Goal: Navigation & Orientation: Find specific page/section

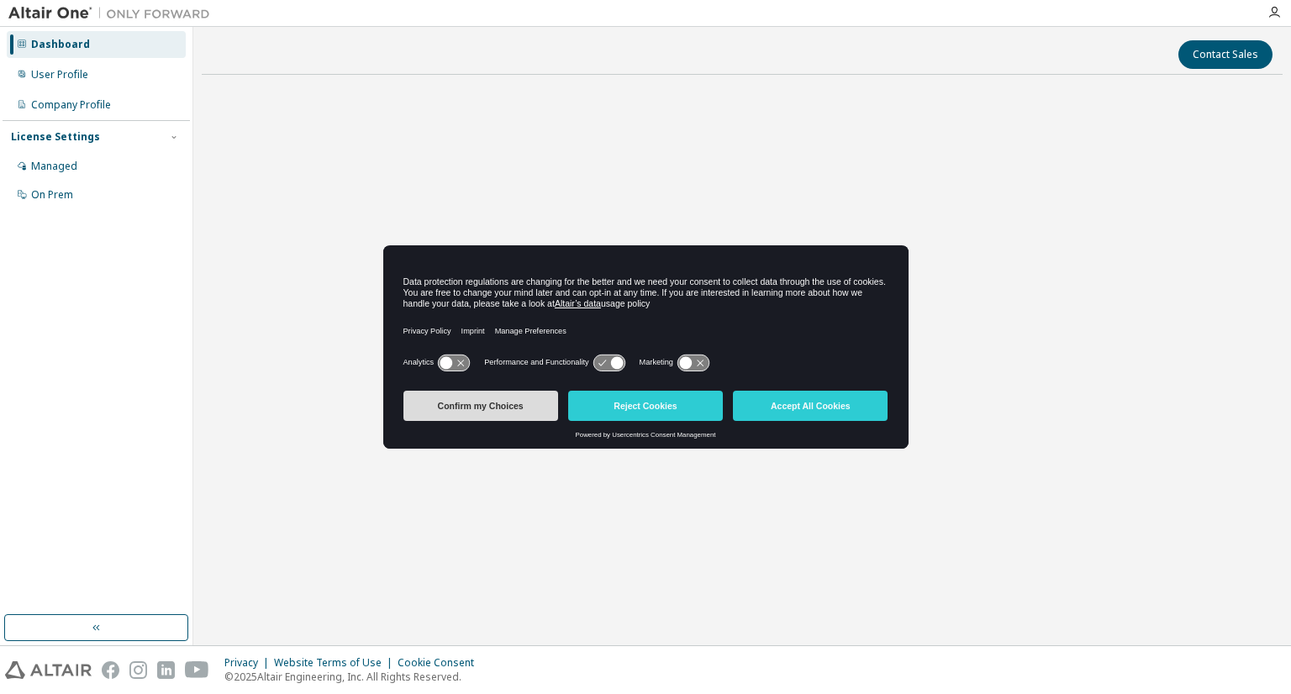
click at [508, 409] on button "Confirm my Choices" at bounding box center [480, 406] width 155 height 30
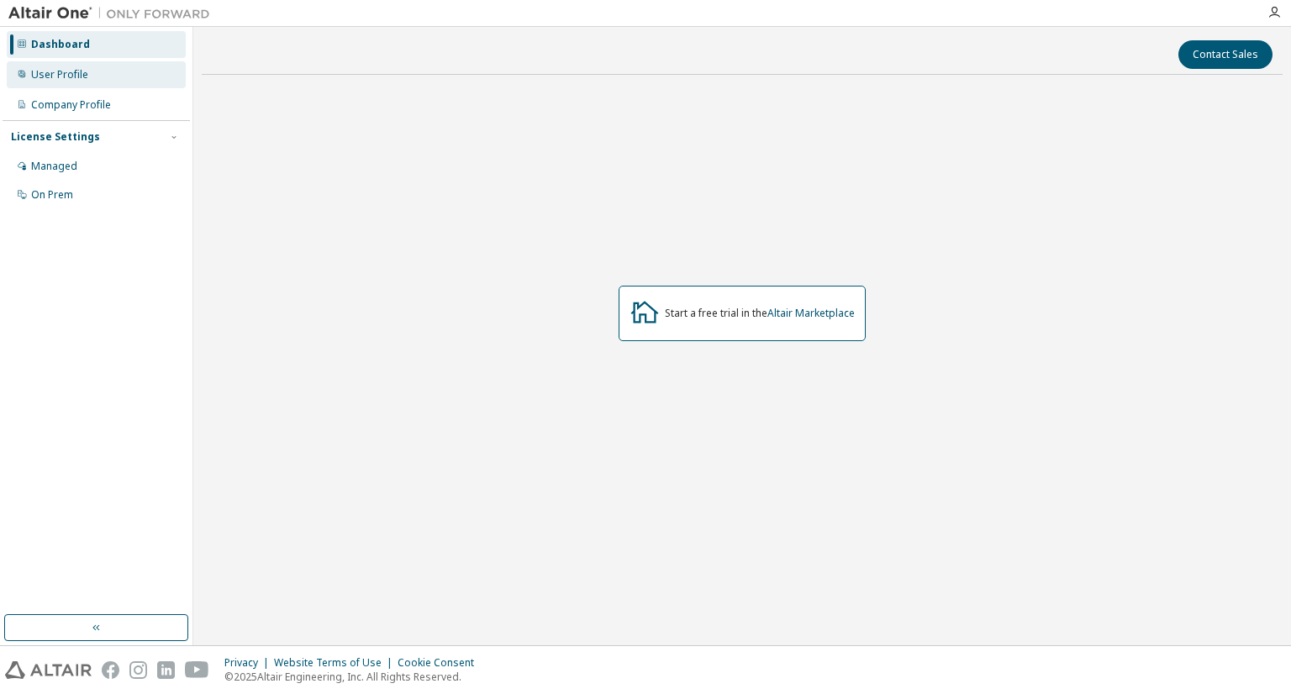
click at [77, 78] on div "User Profile" at bounding box center [59, 74] width 57 height 13
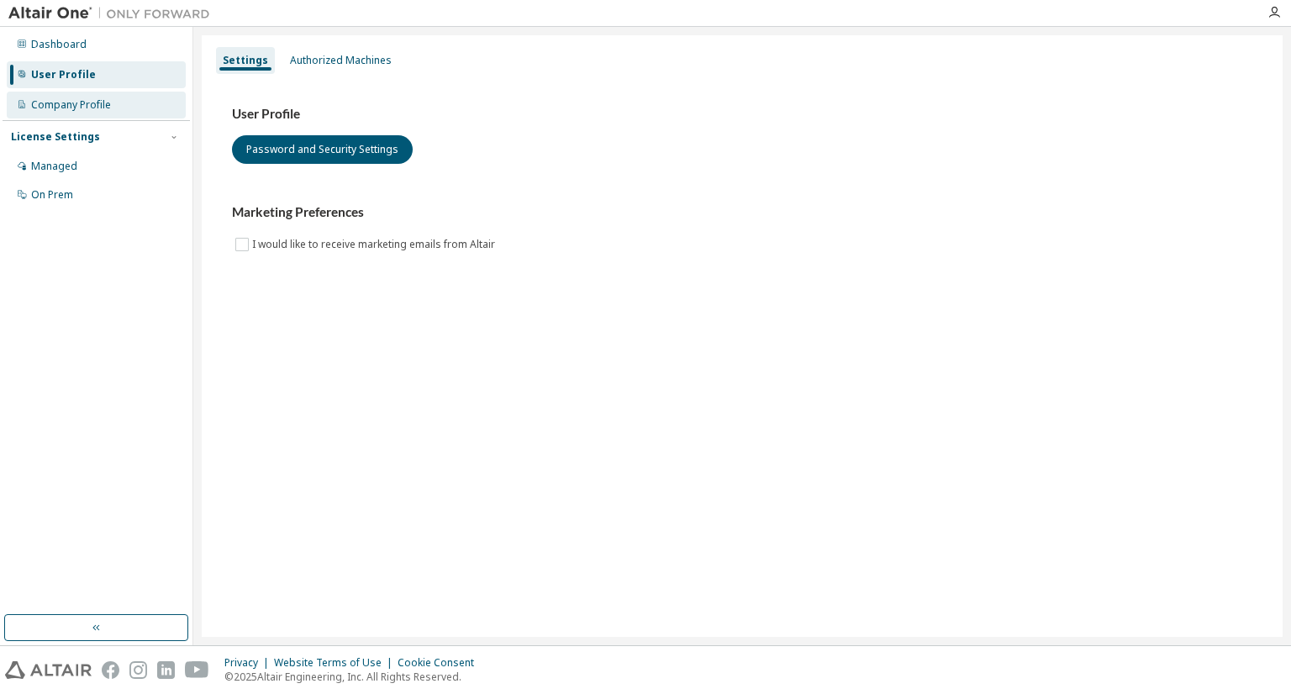
click at [76, 103] on div "Company Profile" at bounding box center [71, 104] width 80 height 13
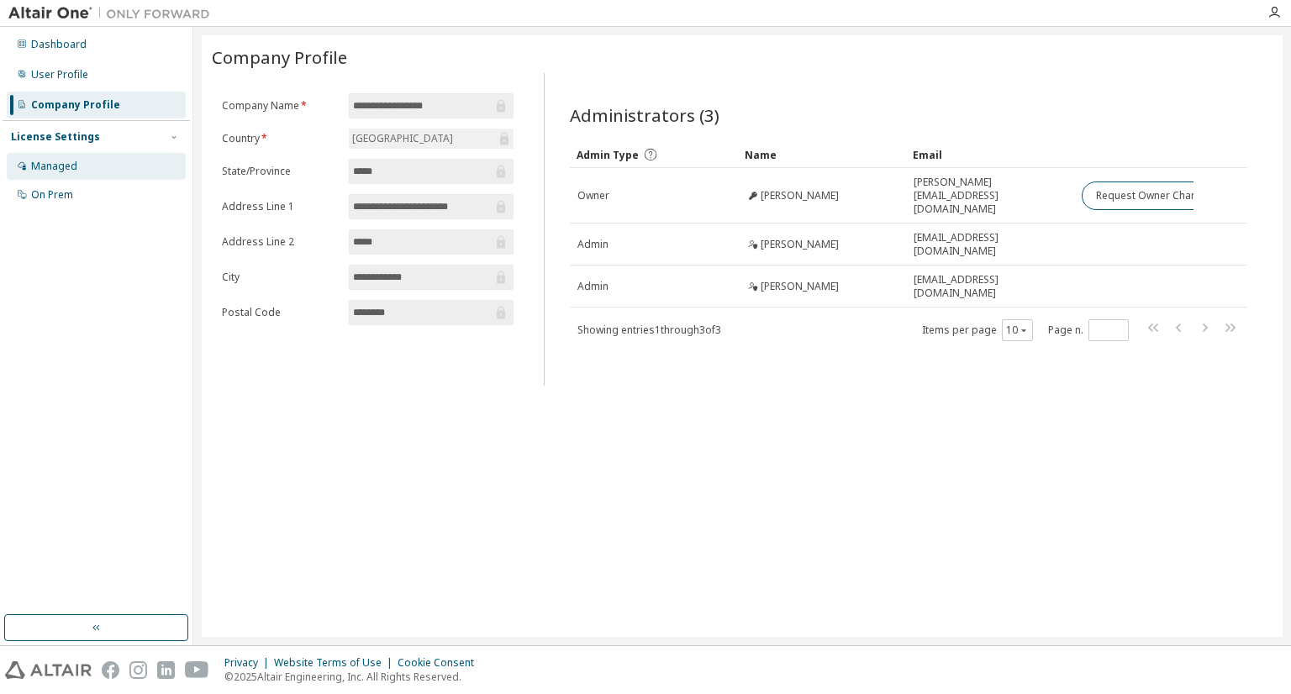
click at [55, 169] on div "Managed" at bounding box center [54, 166] width 46 height 13
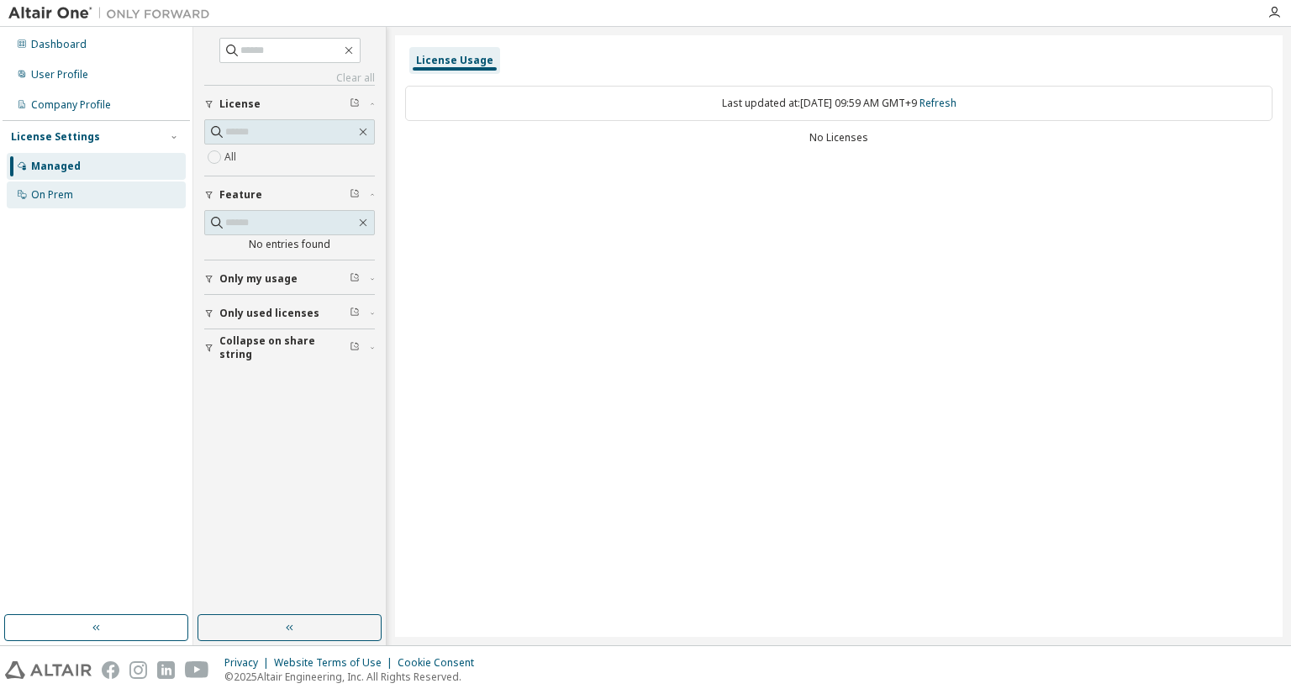
click at [44, 192] on div "On Prem" at bounding box center [52, 194] width 42 height 13
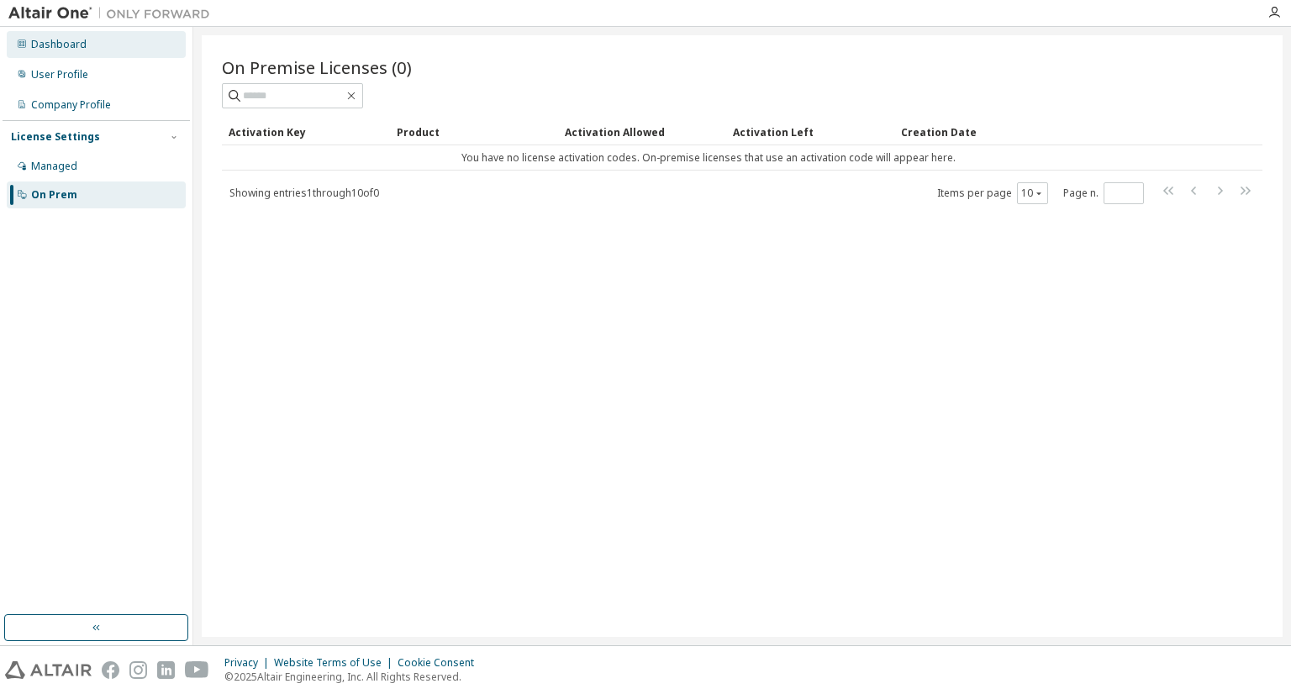
click at [68, 45] on div "Dashboard" at bounding box center [58, 44] width 55 height 13
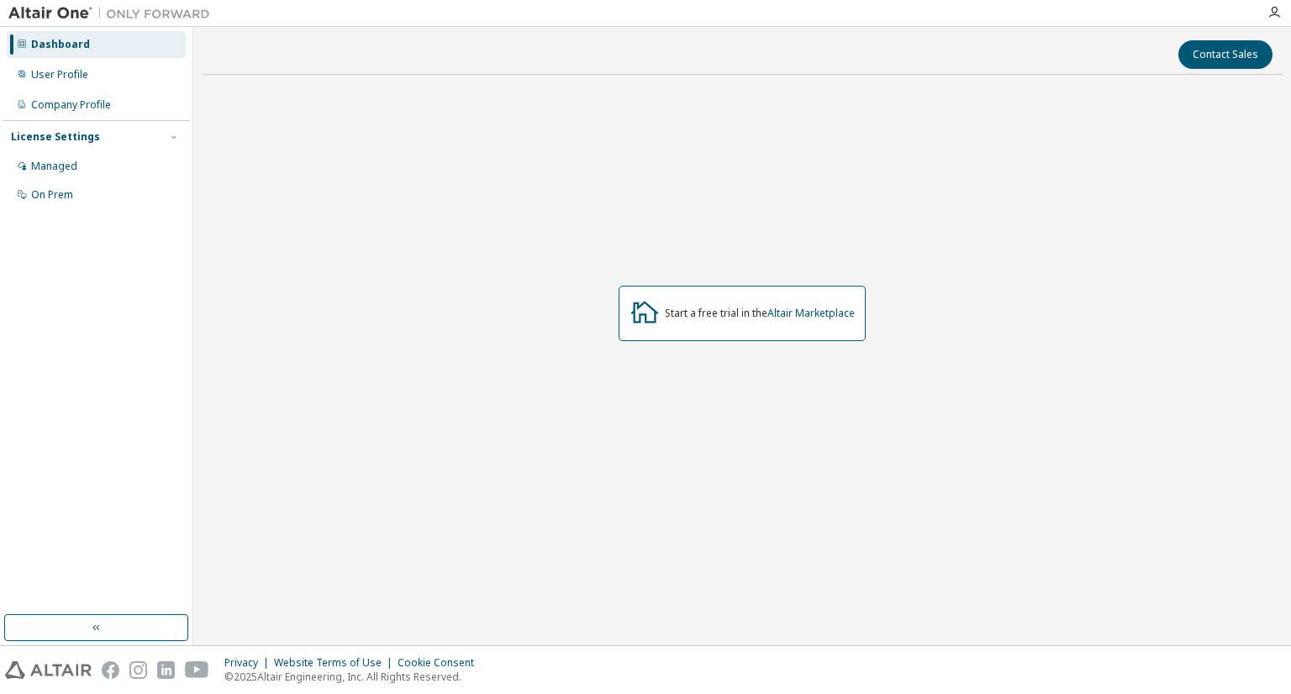
click at [1266, 15] on div at bounding box center [1274, 12] width 34 height 13
click at [1278, 14] on icon "button" at bounding box center [1273, 12] width 13 height 13
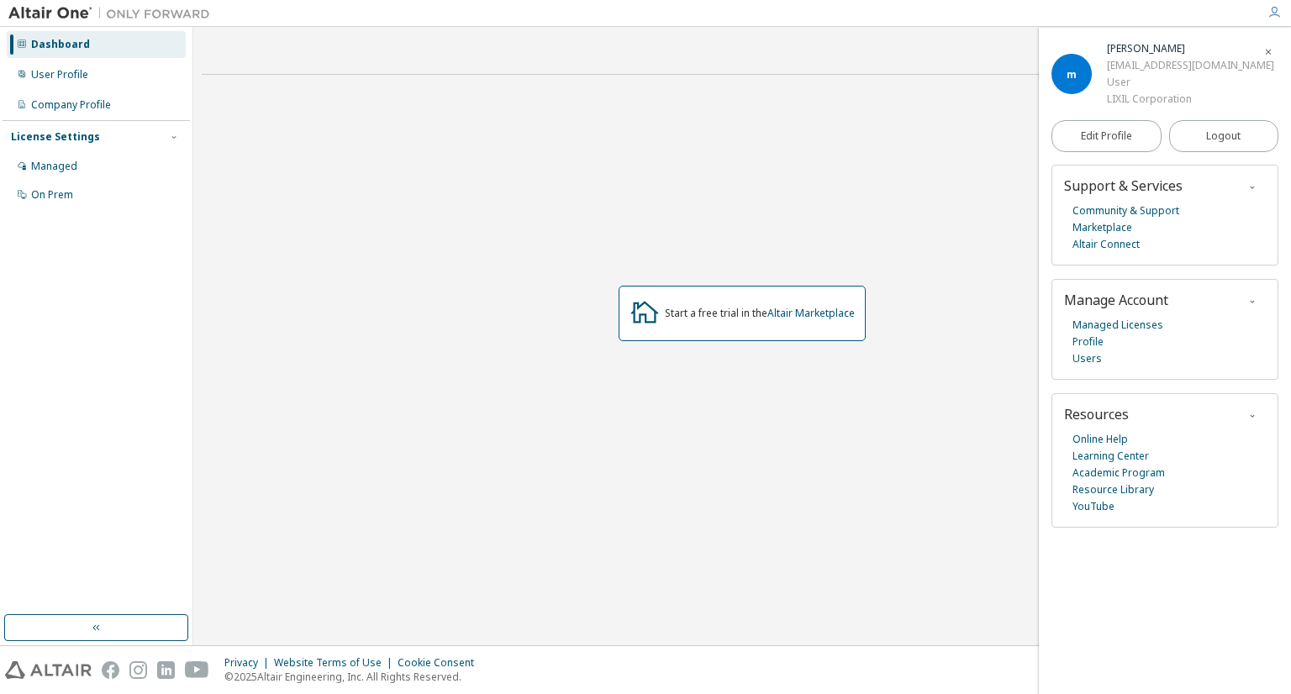
click at [60, 48] on div "Dashboard" at bounding box center [60, 44] width 59 height 13
click at [59, 68] on div "User Profile" at bounding box center [59, 74] width 57 height 13
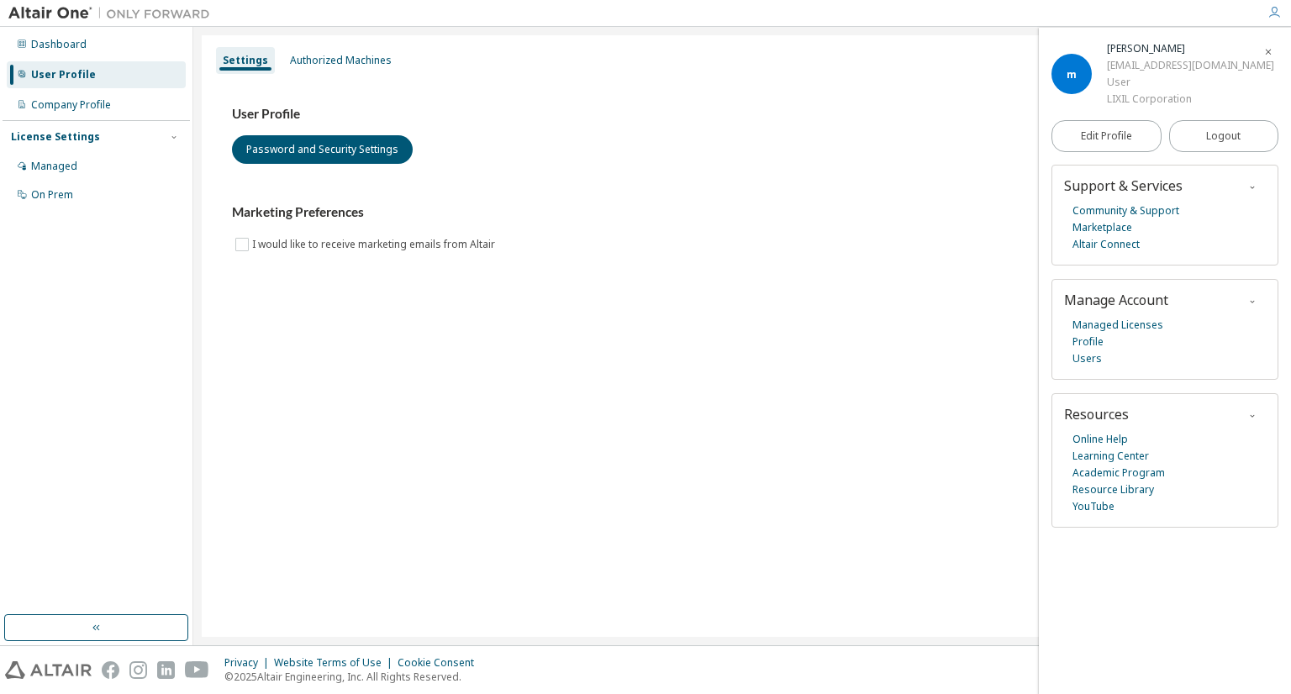
click at [57, 13] on img at bounding box center [113, 13] width 210 height 17
click at [334, 149] on button "Password and Security Settings" at bounding box center [322, 149] width 181 height 29
click at [67, 10] on img at bounding box center [113, 13] width 210 height 17
click at [317, 60] on div "Authorized Machines" at bounding box center [341, 60] width 102 height 13
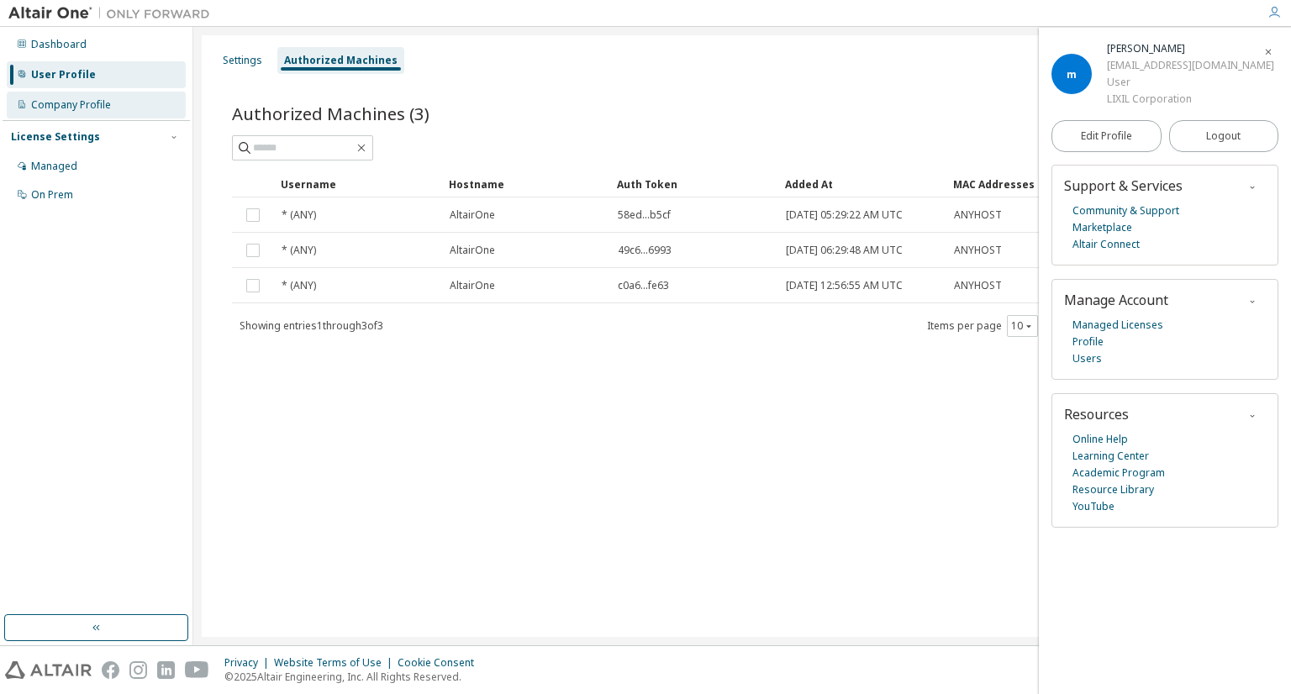
click at [88, 101] on div "Company Profile" at bounding box center [71, 104] width 80 height 13
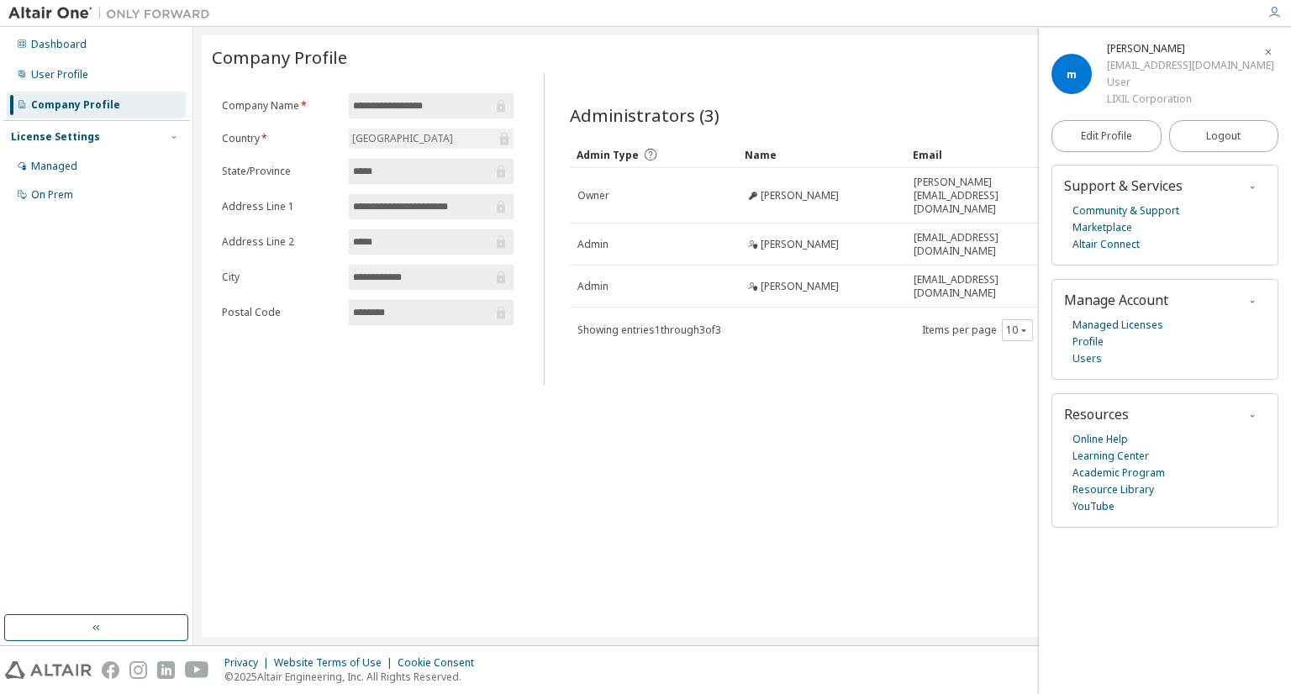
click at [80, 145] on div "License Settings Managed On Prem" at bounding box center [96, 165] width 187 height 90
click at [92, 49] on div "Dashboard" at bounding box center [96, 44] width 179 height 27
